Goal: Transaction & Acquisition: Purchase product/service

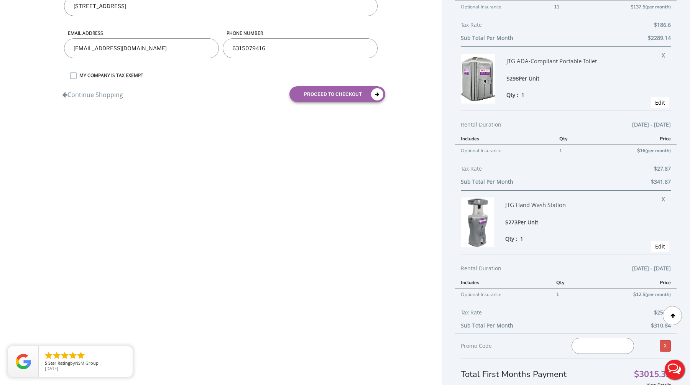
click at [94, 185] on div "01 DELIVERY INFORMATION 02 CONFIRM ORDER Shipping Information First name [GEOGR…" at bounding box center [345, 134] width 690 height 545
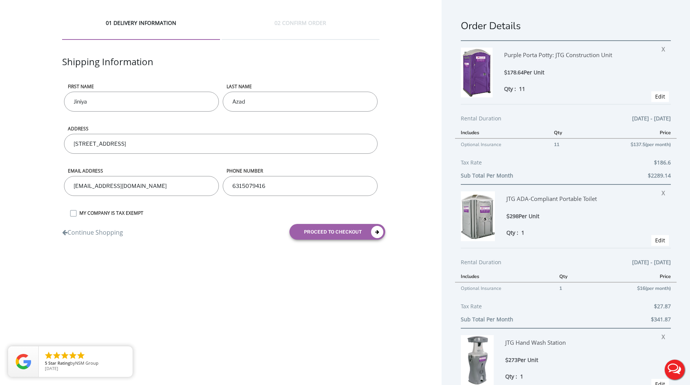
click at [22, 125] on div "01 DELIVERY INFORMATION 02 CONFIRM ORDER Shipping Information First name [GEOGR…" at bounding box center [221, 132] width 442 height 265
click at [217, 245] on div "01 DELIVERY INFORMATION 02 CONFIRM ORDER Shipping Information First name [GEOGR…" at bounding box center [221, 132] width 442 height 265
click at [220, 100] on div "First name [PERSON_NAME]" at bounding box center [141, 104] width 159 height 42
click at [403, 158] on div "01 DELIVERY INFORMATION 02 CONFIRM ORDER Shipping Information First name [GEOGR…" at bounding box center [221, 132] width 442 height 265
click at [409, 191] on div "01 DELIVERY INFORMATION 02 CONFIRM ORDER Shipping Information First name [GEOGR…" at bounding box center [221, 132] width 442 height 265
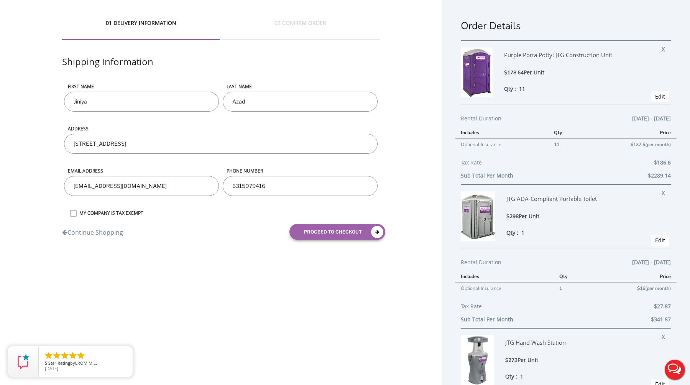
click at [43, 138] on div "01 DELIVERY INFORMATION 02 CONFIRM ORDER Shipping Information First name [GEOGR…" at bounding box center [221, 132] width 442 height 265
click at [39, 141] on div "01 DELIVERY INFORMATION 02 CONFIRM ORDER Shipping Information First name [GEOGR…" at bounding box center [221, 132] width 442 height 265
click at [143, 142] on input "[STREET_ADDRESS]" at bounding box center [221, 144] width 314 height 20
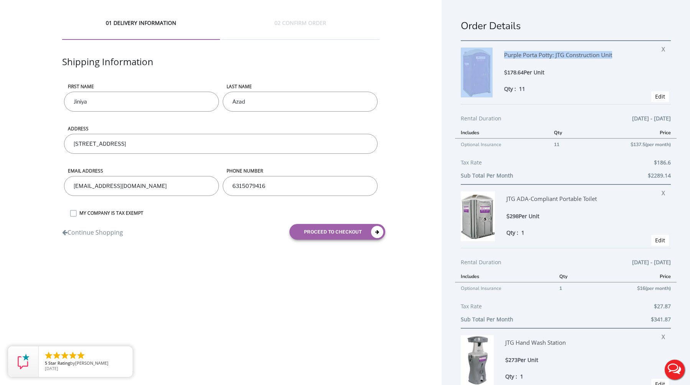
drag, startPoint x: 616, startPoint y: 54, endPoint x: 491, endPoint y: 54, distance: 125.0
click at [491, 54] on div "Purple Porta Potty: JTG Construction Unit $178.64 Per Unit Qty : 11 X Edit" at bounding box center [566, 72] width 210 height 64
copy div "Purple Porta Potty: JTG Construction Unit"
click at [582, 57] on div "Purple Porta Potty: JTG Construction Unit" at bounding box center [574, 58] width 140 height 21
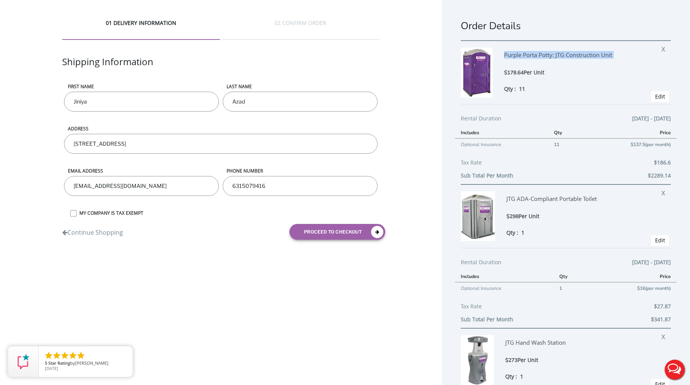
click at [582, 57] on div "Purple Porta Potty: JTG Construction Unit" at bounding box center [574, 58] width 140 height 21
click at [554, 215] on div "$298 Per Unit" at bounding box center [576, 216] width 140 height 9
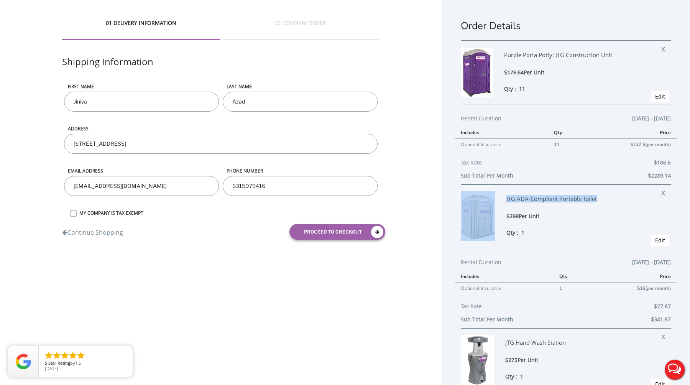
drag, startPoint x: 608, startPoint y: 196, endPoint x: 490, endPoint y: 196, distance: 117.7
click at [490, 196] on div "JTG ADA-Compliant Portable Toilet $298 Per Unit Qty : 1 X Edit" at bounding box center [566, 216] width 210 height 64
copy div "JTG ADA-Compliant Portable Toilet"
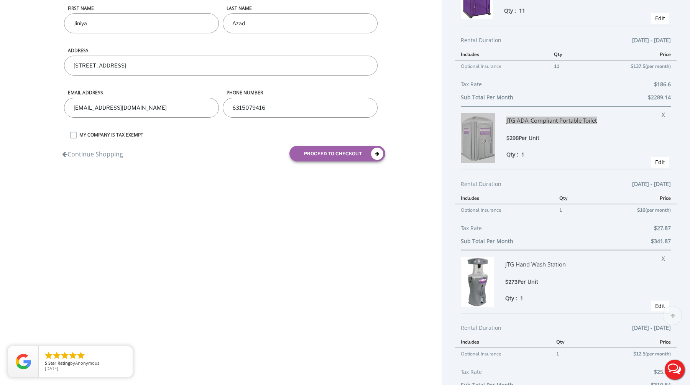
scroll to position [83, 0]
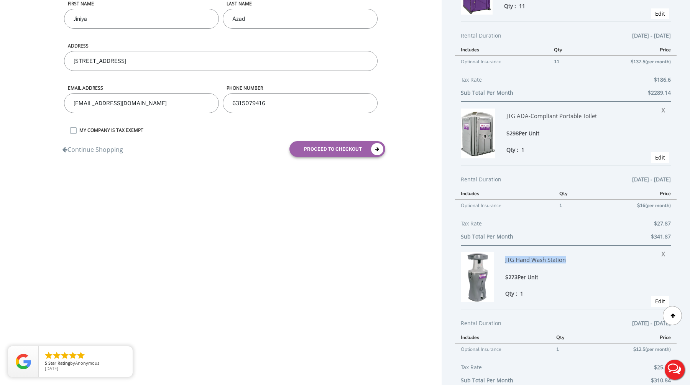
drag, startPoint x: 569, startPoint y: 259, endPoint x: 497, endPoint y: 259, distance: 71.7
click at [497, 259] on div "JTG Hand Wash Station $273 Per Unit Qty : 1 X" at bounding box center [569, 274] width 151 height 45
copy div "JTG Hand Wash Station"
click at [543, 264] on div "JTG Hand Wash Station" at bounding box center [575, 262] width 140 height 21
drag, startPoint x: 580, startPoint y: 260, endPoint x: 504, endPoint y: 259, distance: 75.5
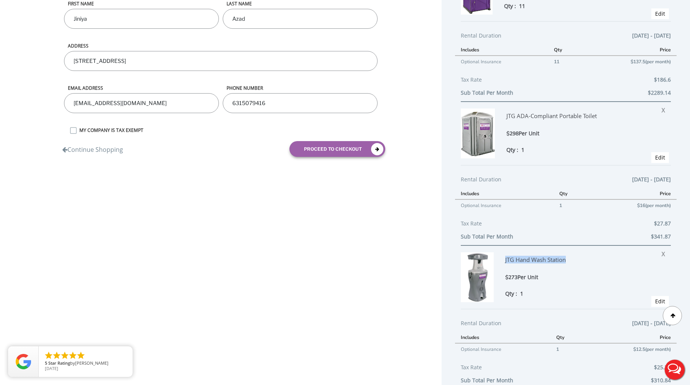
click at [504, 259] on div "JTG Hand Wash Station $273 Per Unit Qty : 1 X" at bounding box center [569, 274] width 151 height 45
copy div "JTG Hand Wash Station"
click at [537, 265] on div "JTG Hand Wash Station" at bounding box center [575, 262] width 140 height 21
drag, startPoint x: 569, startPoint y: 264, endPoint x: 503, endPoint y: 262, distance: 66.3
click at [503, 262] on div "JTG Hand Wash Station $273 Per Unit Qty : 1 X" at bounding box center [569, 274] width 151 height 45
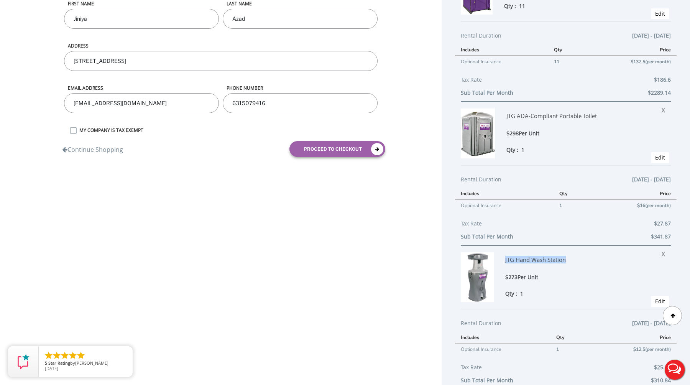
copy div "JTG Hand Wash Station"
